Goal: Task Accomplishment & Management: Use online tool/utility

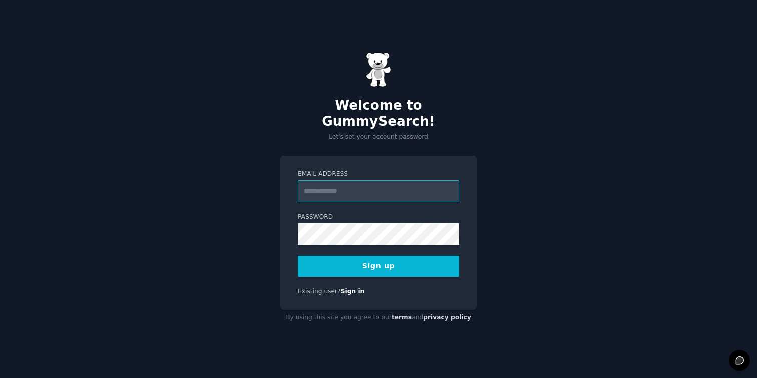
click at [332, 183] on input "Email Address" at bounding box center [378, 191] width 161 height 22
type input "**********"
click at [389, 256] on button "Sign up" at bounding box center [378, 266] width 161 height 21
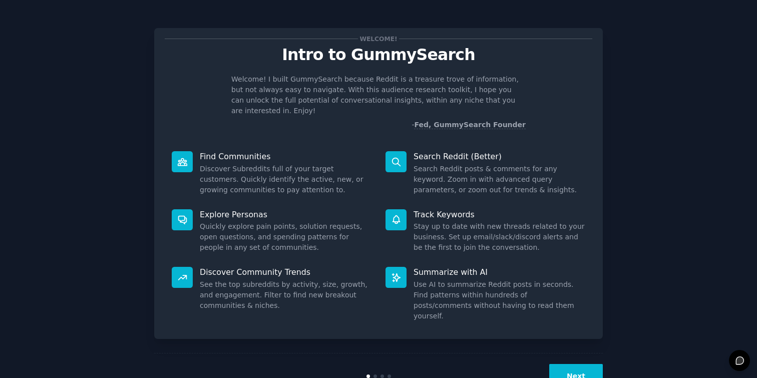
click at [567, 364] on button "Next" at bounding box center [576, 376] width 54 height 25
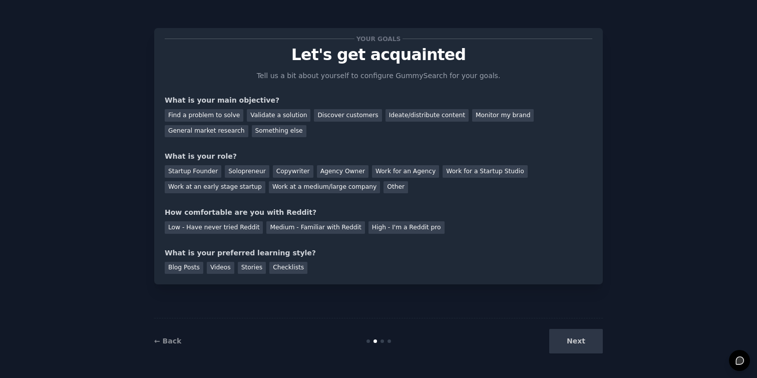
click at [269, 90] on div "Your goals Let's get acquainted Tell us a bit about yourself to configure Gummy…" at bounding box center [379, 156] width 428 height 235
click at [223, 111] on div "Find a problem to solve" at bounding box center [204, 115] width 79 height 13
click at [209, 174] on div "Startup Founder" at bounding box center [193, 171] width 57 height 13
click at [230, 170] on div "Solopreneur" at bounding box center [247, 171] width 44 height 13
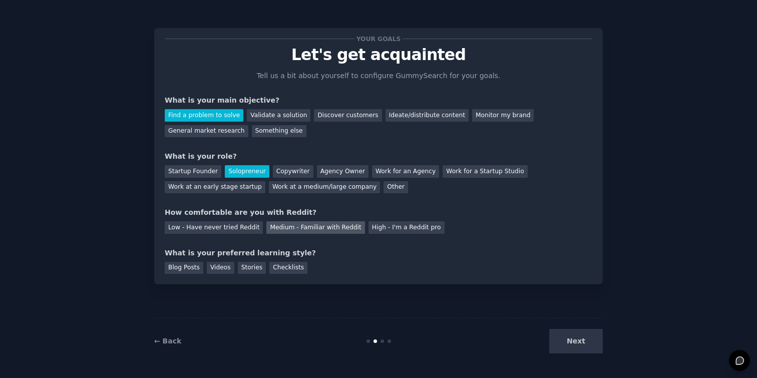
click at [317, 228] on div "Medium - Familiar with Reddit" at bounding box center [315, 227] width 98 height 13
click at [222, 269] on div "Videos" at bounding box center [221, 268] width 28 height 13
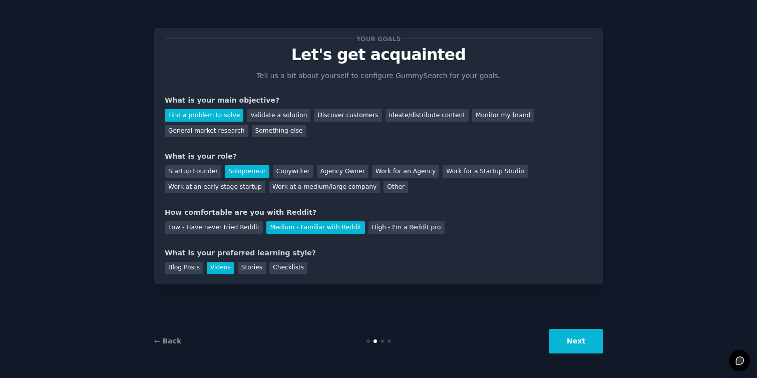
click at [576, 342] on button "Next" at bounding box center [576, 341] width 54 height 25
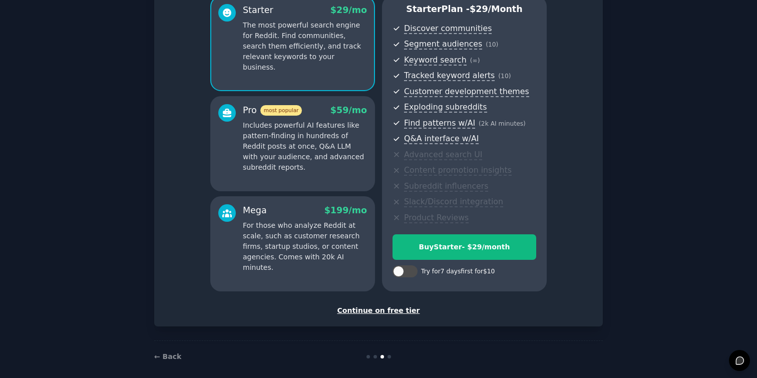
click at [382, 308] on div "Continue on free tier" at bounding box center [379, 311] width 428 height 11
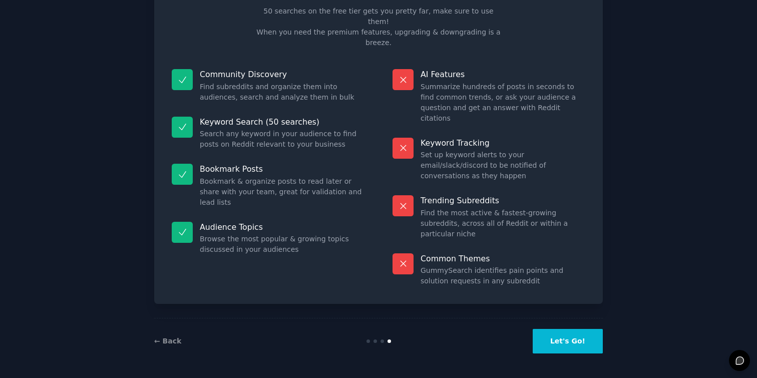
scroll to position [12, 0]
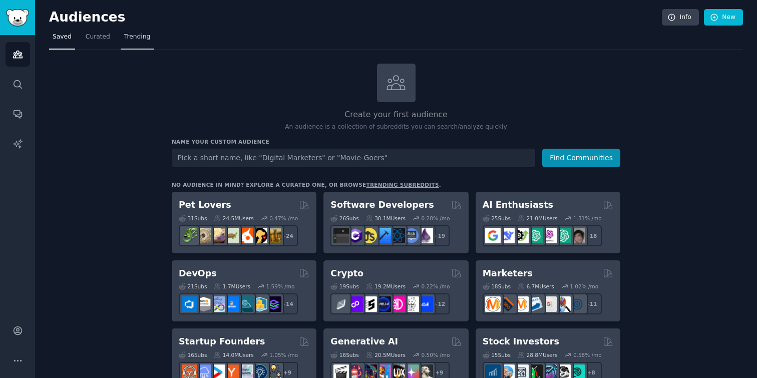
click at [130, 34] on span "Trending" at bounding box center [137, 37] width 26 height 9
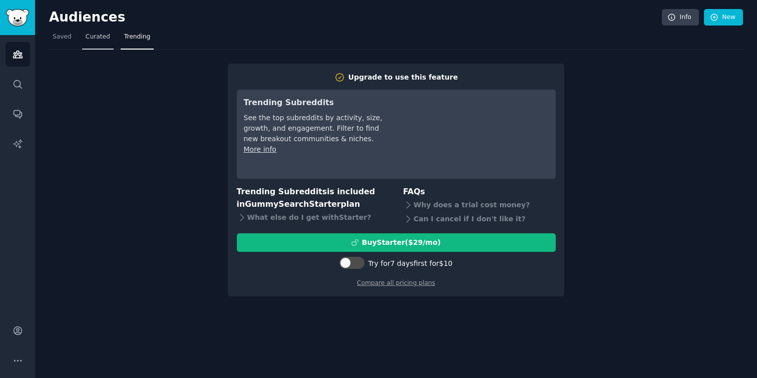
click at [101, 46] on link "Curated" at bounding box center [98, 39] width 32 height 21
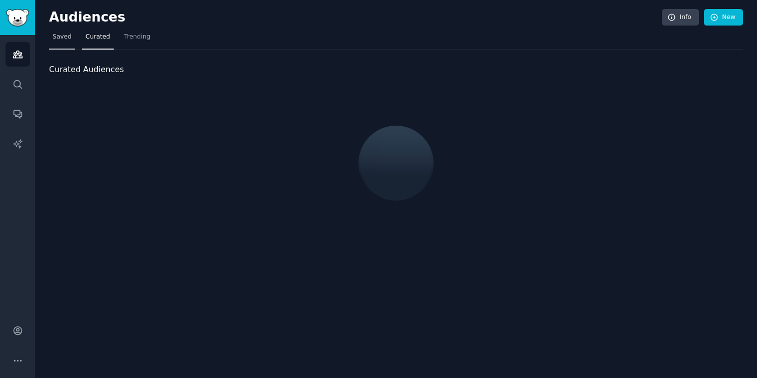
click at [63, 45] on link "Saved" at bounding box center [62, 39] width 26 height 21
